Goal: Check status

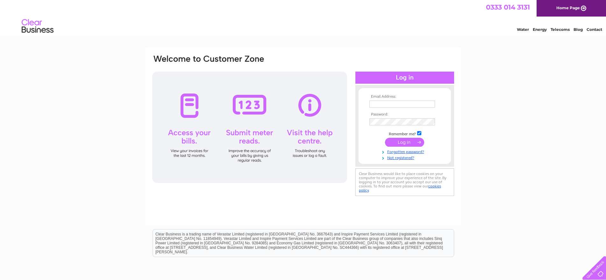
type input "Newsforcewb@yahoo.com"
click at [397, 143] on input "submit" at bounding box center [404, 142] width 39 height 9
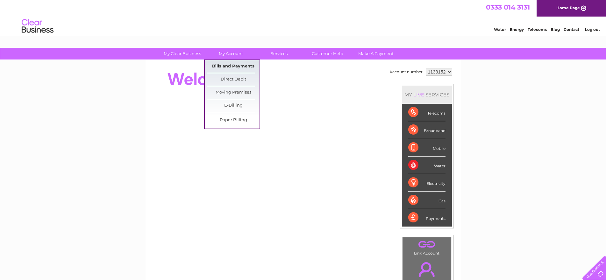
click at [228, 67] on link "Bills and Payments" at bounding box center [233, 66] width 53 height 13
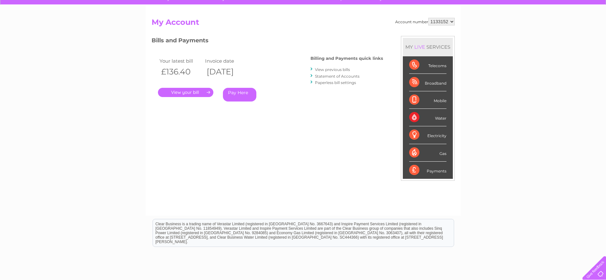
scroll to position [64, 0]
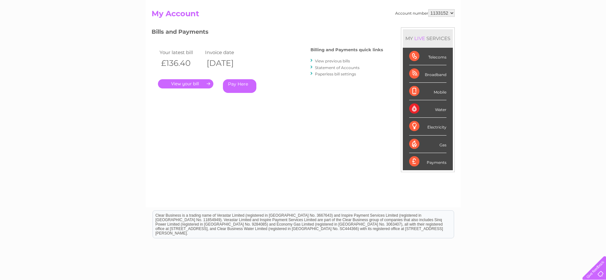
click at [200, 87] on link "." at bounding box center [185, 83] width 55 height 9
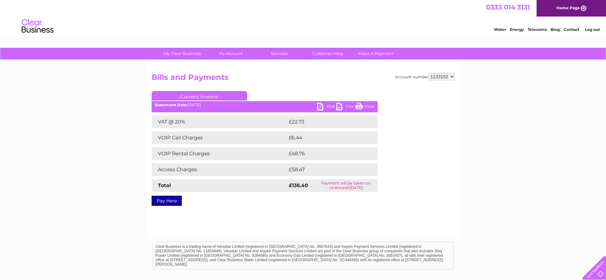
click at [365, 108] on link "Print" at bounding box center [364, 107] width 19 height 9
